Goal: Transaction & Acquisition: Purchase product/service

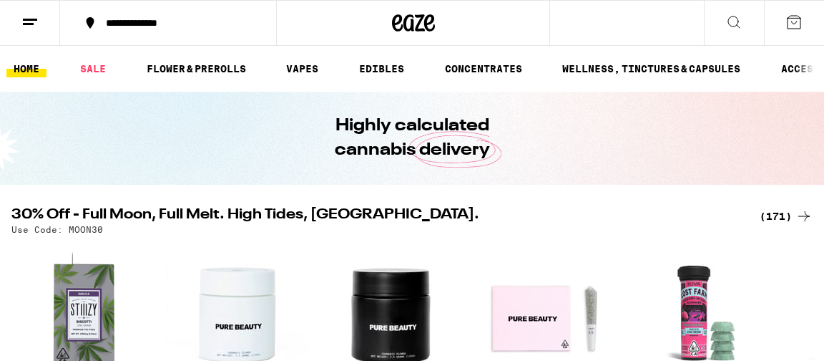
click at [778, 215] on div "(171)" at bounding box center [786, 215] width 53 height 17
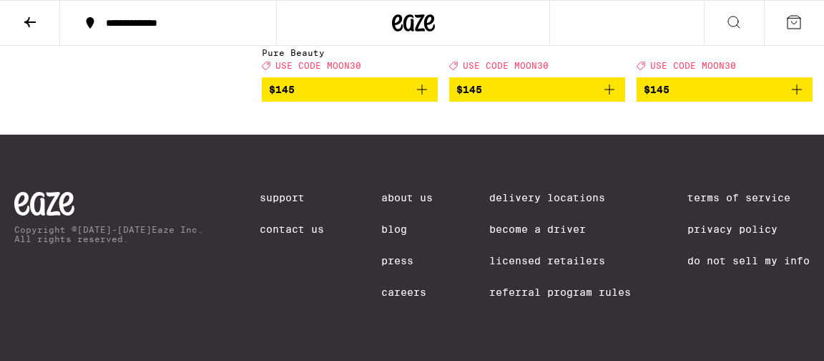
scroll to position [16027, 0]
